Goal: Feedback & Contribution: Submit feedback/report problem

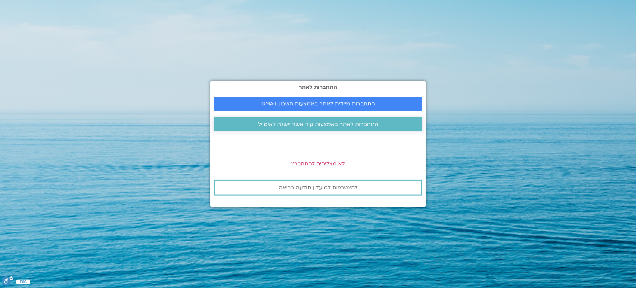
click at [333, 124] on span "התחברות לאתר באמצעות קוד אשר יישלח לאימייל" at bounding box center [318, 124] width 120 height 6
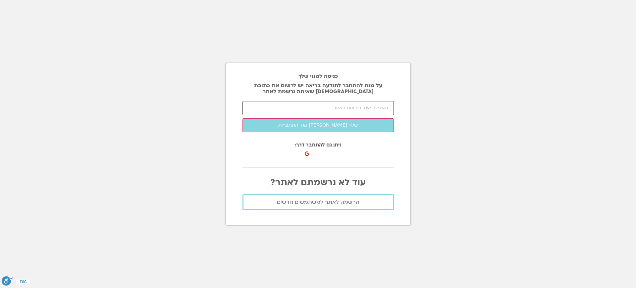
click at [338, 107] on input "email" at bounding box center [317, 108] width 151 height 14
type input "ן"
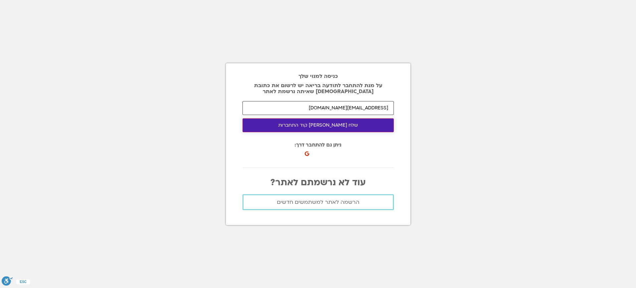
type input "ifatyossef@gmail.com"
click at [337, 122] on button "שלח לי קוד התחברות" at bounding box center [317, 125] width 151 height 14
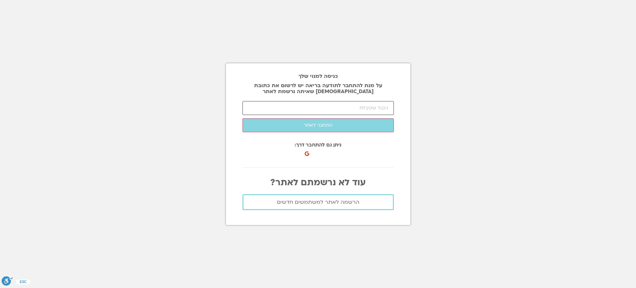
click at [363, 107] on input "number" at bounding box center [317, 108] width 151 height 14
type input "21496"
click button "שלח לי קוד התחברות" at bounding box center [0, 0] width 0 height 0
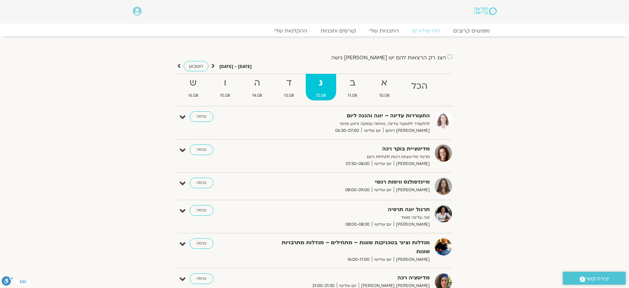
click at [118, 151] on section "הצג רק הרצאות להם יש לי גישה אוגוסט 10 - אוגוסט 16 השבוע להציג אירועים שפתוחים …" at bounding box center [314, 169] width 629 height 267
click at [297, 31] on link "ההקלטות שלי" at bounding box center [291, 31] width 56 height 8
click at [182, 118] on icon at bounding box center [183, 117] width 6 height 9
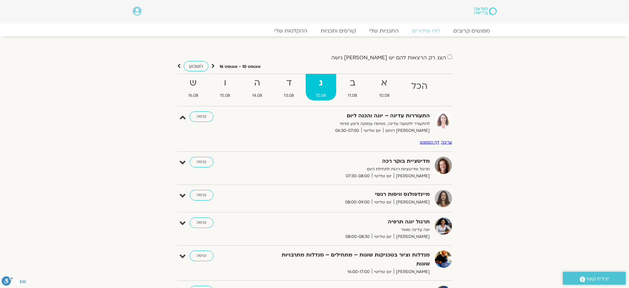
click at [182, 118] on icon at bounding box center [183, 117] width 6 height 9
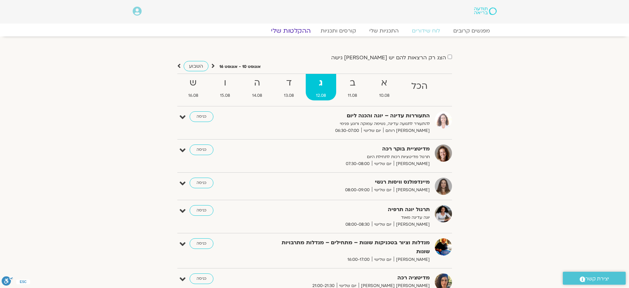
click at [290, 29] on link "ההקלטות שלי" at bounding box center [291, 31] width 56 height 8
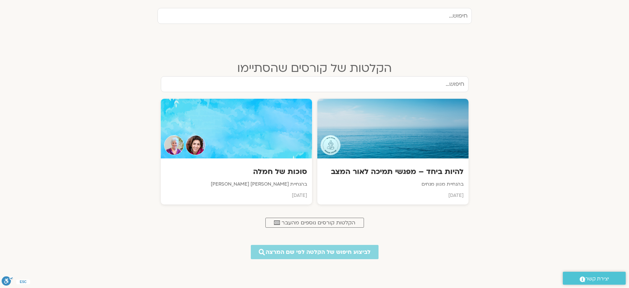
scroll to position [232, 0]
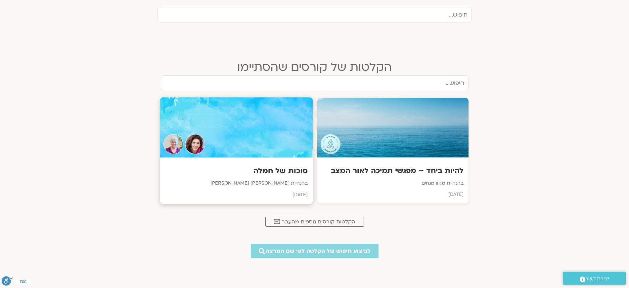
click at [273, 167] on h3 "סוכות של חמלה" at bounding box center [236, 171] width 143 height 10
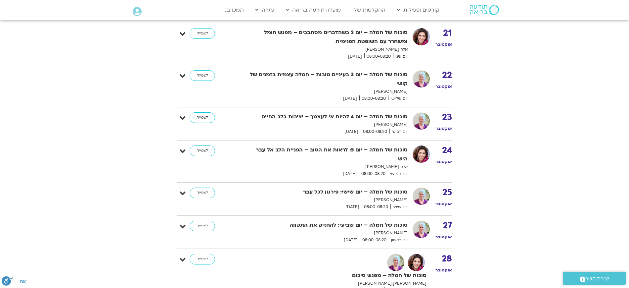
scroll to position [267, 0]
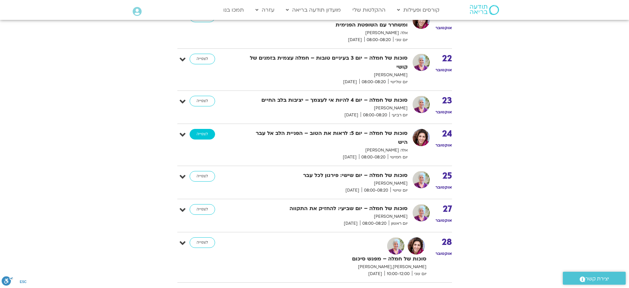
click at [203, 132] on link "לצפייה" at bounding box center [202, 134] width 25 height 11
click at [198, 135] on link "לצפייה" at bounding box center [202, 134] width 25 height 11
click at [202, 171] on link "לצפייה" at bounding box center [202, 176] width 25 height 11
click at [201, 204] on link "לצפייה" at bounding box center [202, 209] width 25 height 11
click at [205, 237] on link "לצפייה" at bounding box center [202, 242] width 25 height 11
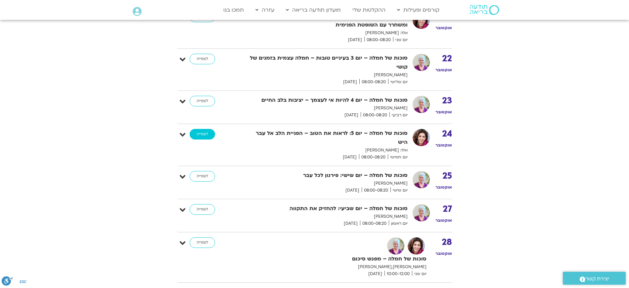
click at [205, 131] on link "לצפייה" at bounding box center [202, 134] width 25 height 11
click at [202, 135] on link "לצפייה" at bounding box center [202, 134] width 25 height 11
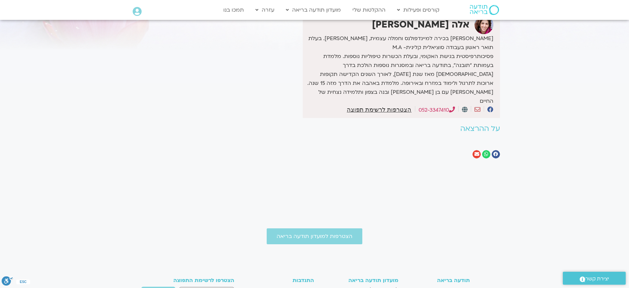
scroll to position [54, 0]
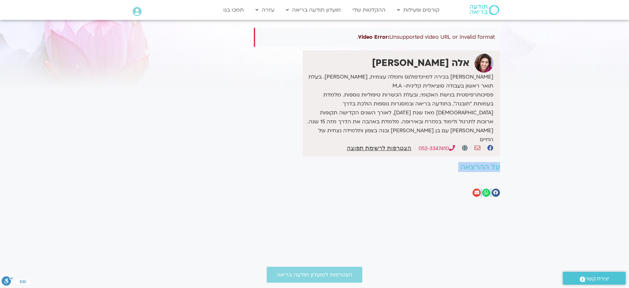
drag, startPoint x: 621, startPoint y: 151, endPoint x: 609, endPoint y: 258, distance: 107.9
click at [609, 258] on body "דלג לתוכן Main Menu קורסים ופעילות לוח שידורים התכניות שלי קורסים ההקלטות שלי מ…" at bounding box center [314, 201] width 629 height 511
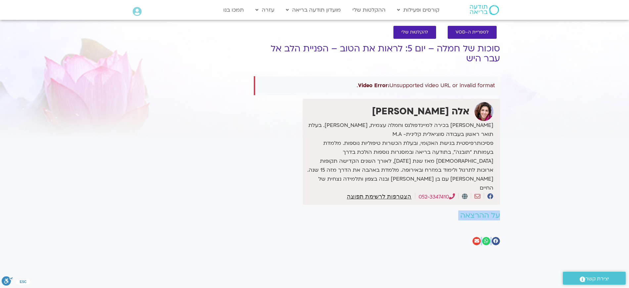
scroll to position [0, 0]
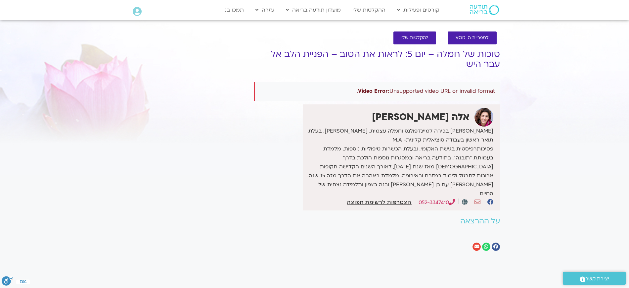
click at [423, 89] on div "Video Error: Unsupported video URL or invalid format." at bounding box center [377, 91] width 246 height 19
click at [461, 92] on div "Video Error: Unsupported video URL or invalid format." at bounding box center [377, 91] width 246 height 19
click at [375, 92] on strong "Video Error:" at bounding box center [373, 90] width 31 height 7
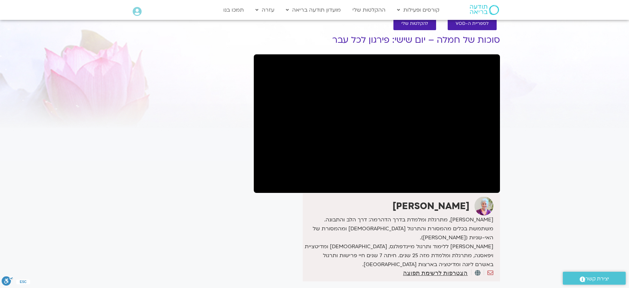
scroll to position [21, 0]
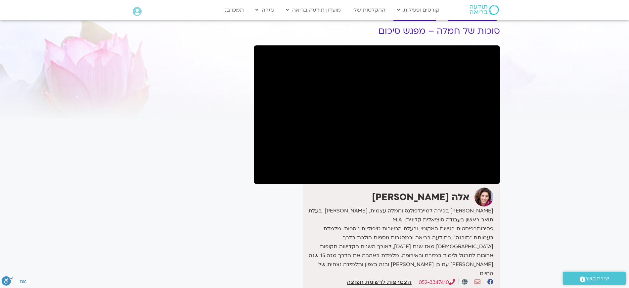
scroll to position [24, 0]
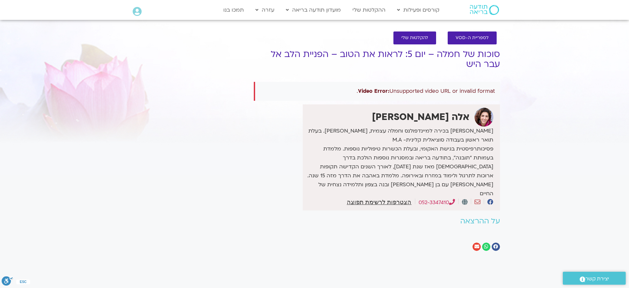
click at [581, 274] on span ".st0{fill:#FFFFFF;}" at bounding box center [583, 278] width 6 height 9
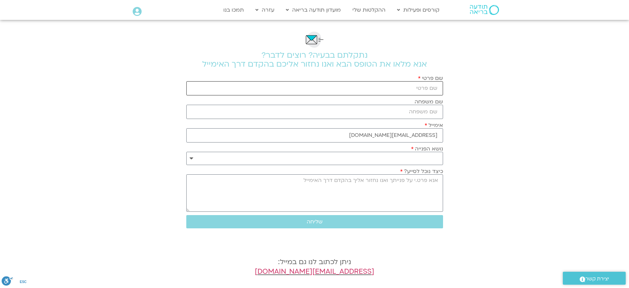
click at [407, 88] on input "שם פרטי" at bounding box center [314, 88] width 257 height 14
type input "h"
type input "[PERSON_NAME]"
click at [418, 111] on input "שם משפחה" at bounding box center [314, 112] width 257 height 14
type input "[PERSON_NAME]"
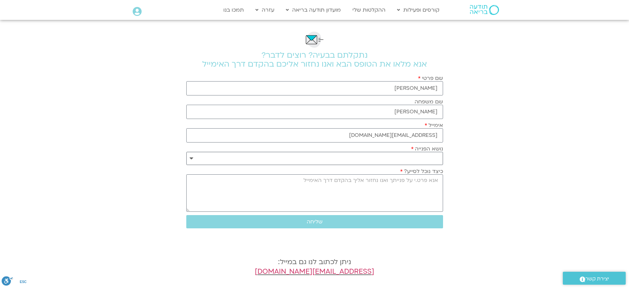
click at [391, 158] on select "**********" at bounding box center [314, 158] width 257 height 13
select select "**********"
click at [186, 152] on select "**********" at bounding box center [314, 158] width 257 height 13
click at [404, 190] on textarea "כיצד נוכל לסייע?" at bounding box center [314, 192] width 257 height 37
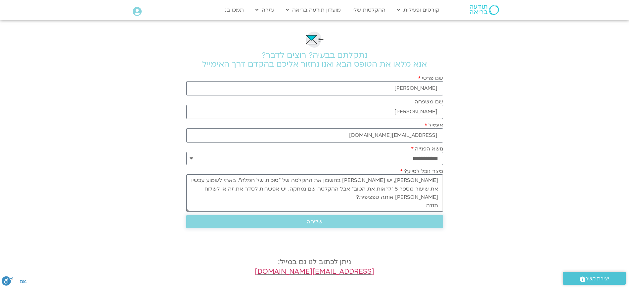
type textarea "[PERSON_NAME], יש [PERSON_NAME] בחשבון את ההקלטה של "סוכות של חמלה". באתי לשמוע…"
click at [349, 221] on span "שליחה" at bounding box center [314, 221] width 241 height 6
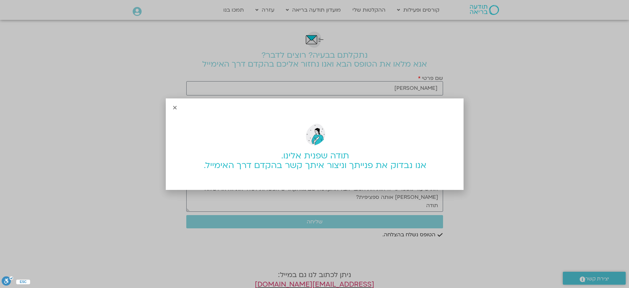
click at [173, 106] on icon "Close" at bounding box center [174, 107] width 5 height 5
